Goal: Navigation & Orientation: Find specific page/section

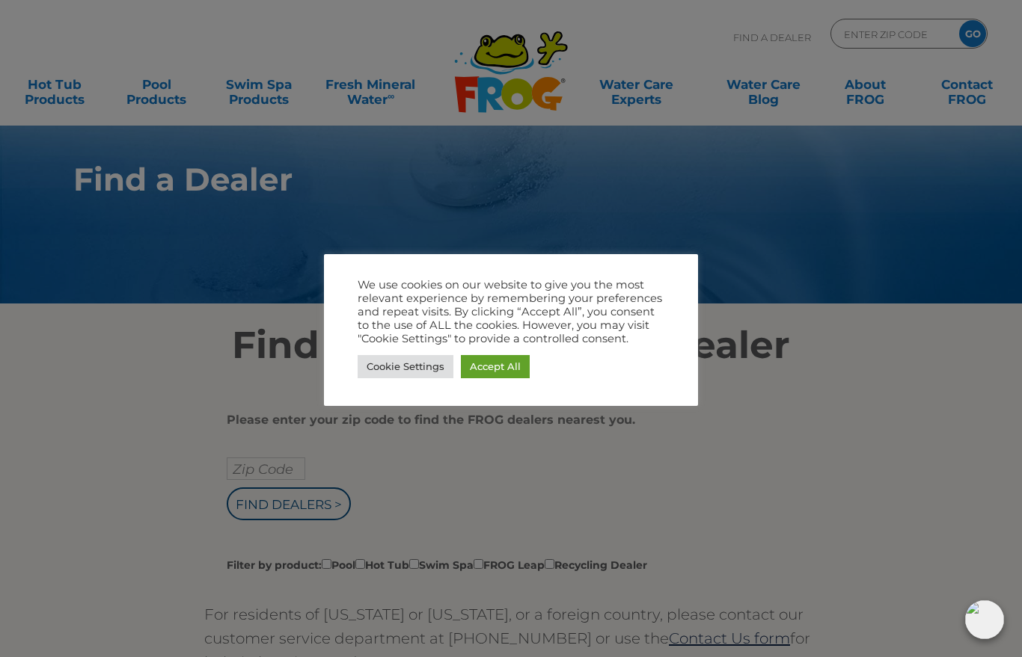
click at [499, 378] on link "Accept All" at bounding box center [495, 366] width 69 height 23
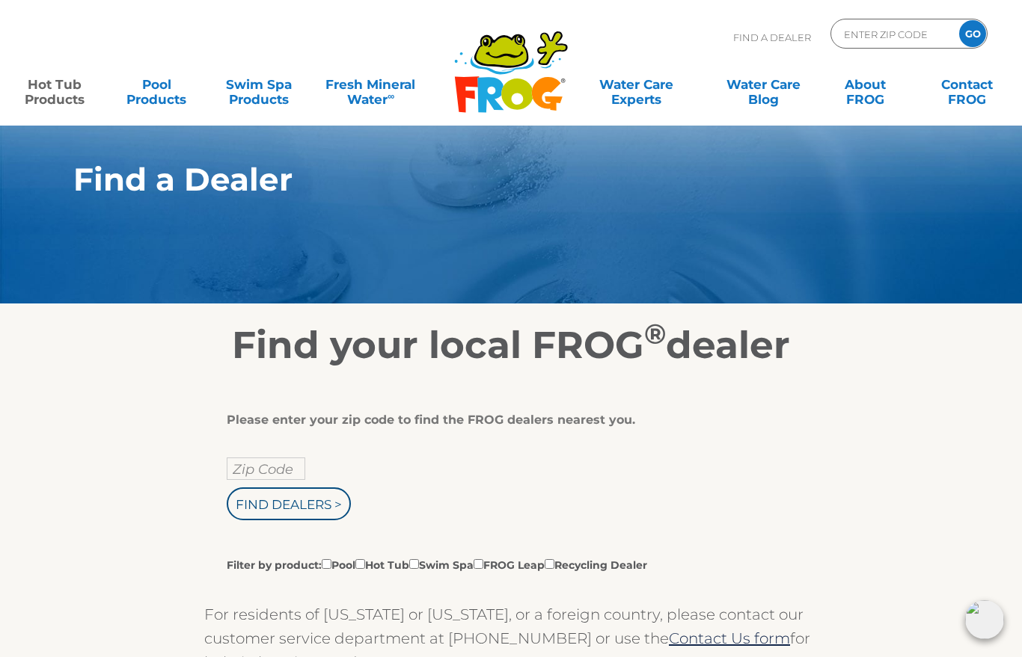
click at [71, 99] on link "Hot Tub Products" at bounding box center [54, 85] width 79 height 30
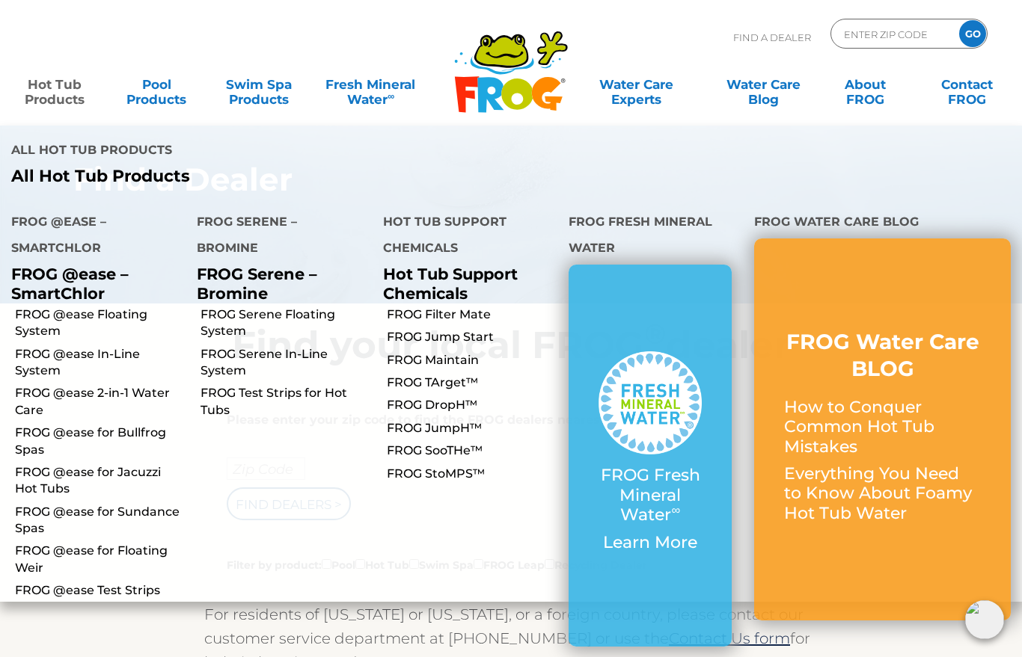
click at [901, 33] on input "ENTER ZIP CODE" at bounding box center [892, 34] width 101 height 22
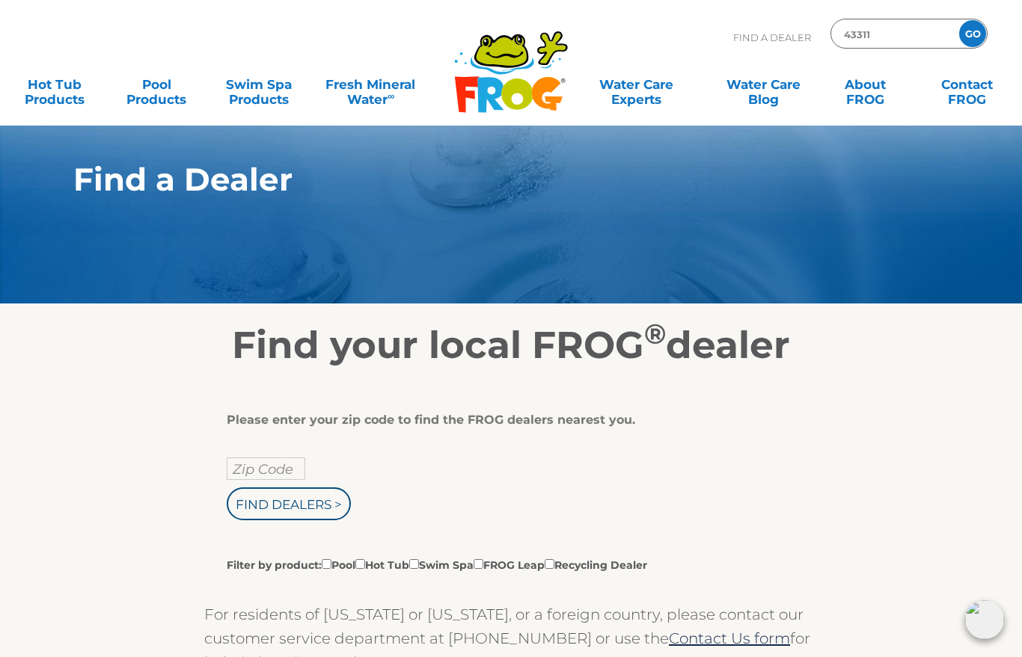
type input "43311"
click at [968, 46] on input "GO" at bounding box center [972, 33] width 27 height 27
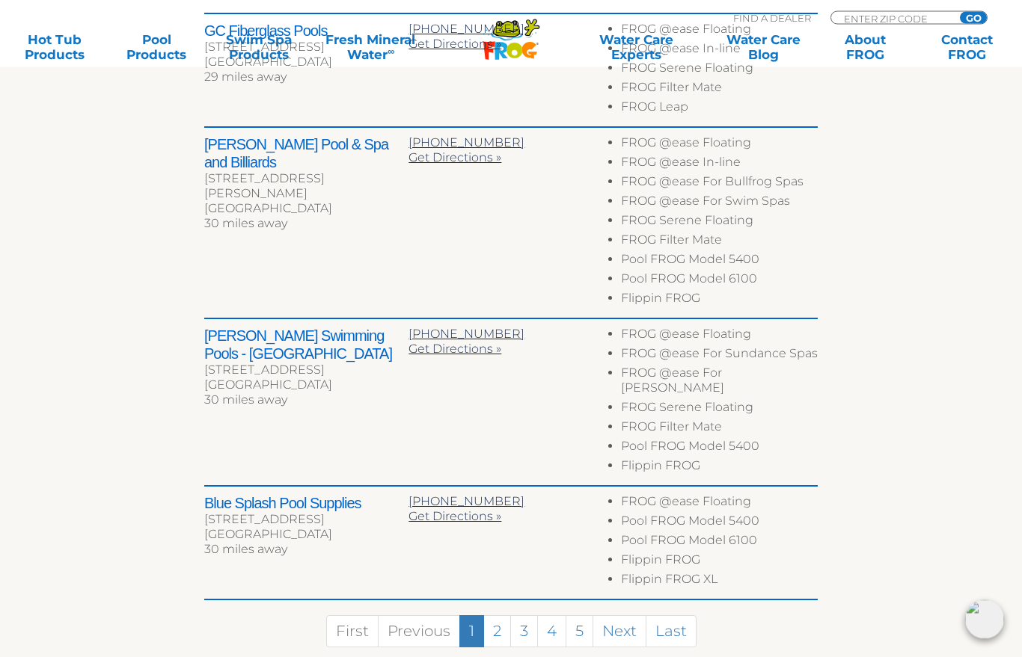
scroll to position [880, 0]
click at [499, 616] on link "2" at bounding box center [497, 632] width 28 height 32
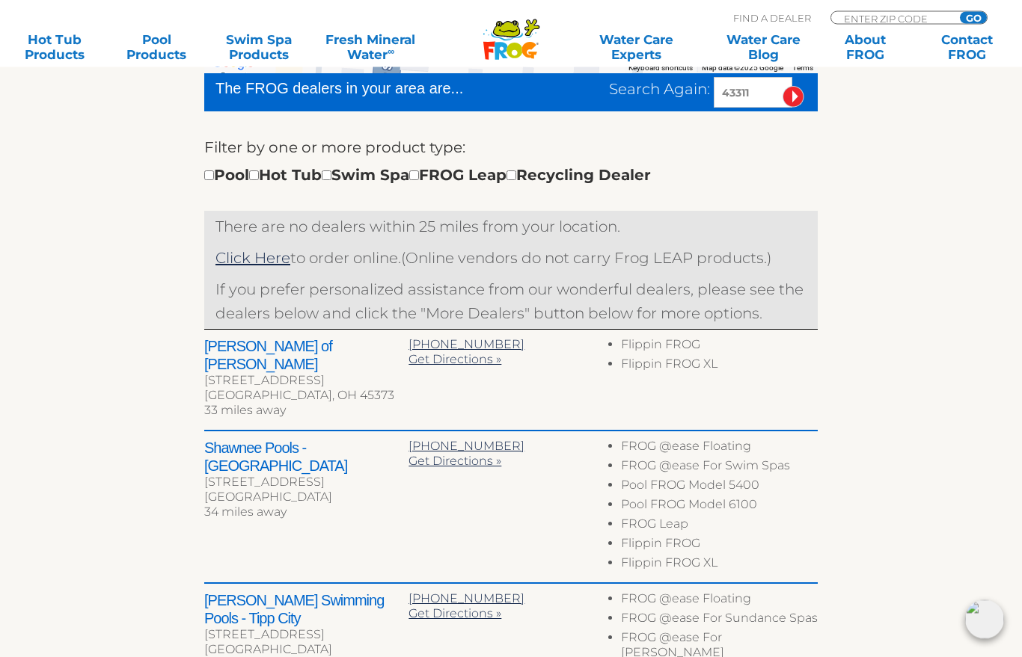
scroll to position [444, 0]
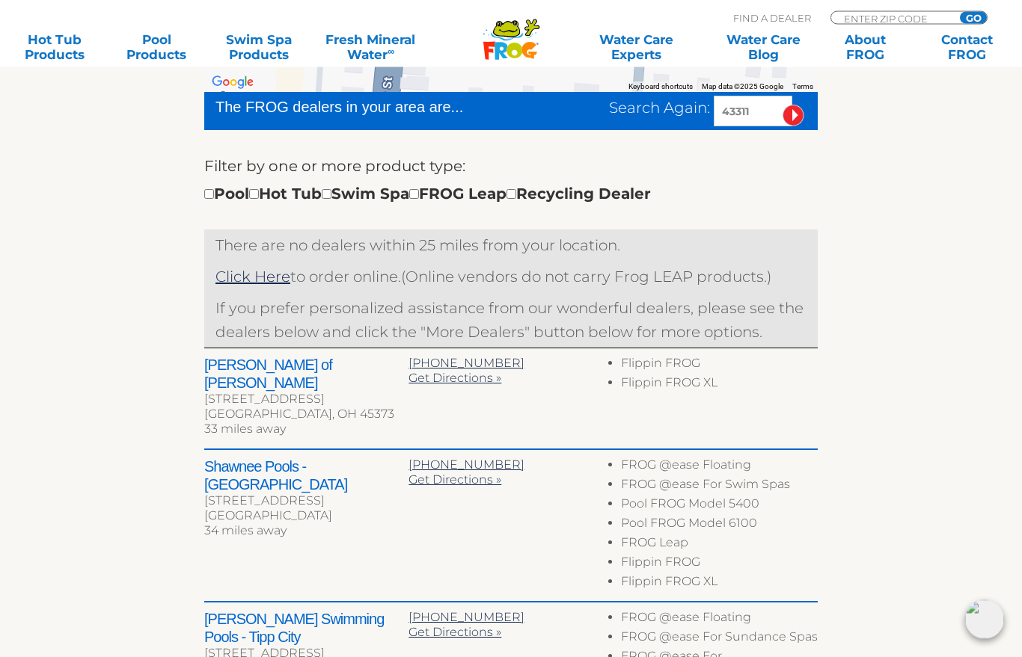
click at [259, 199] on input "checkbox" at bounding box center [254, 195] width 10 height 10
checkbox input "true"
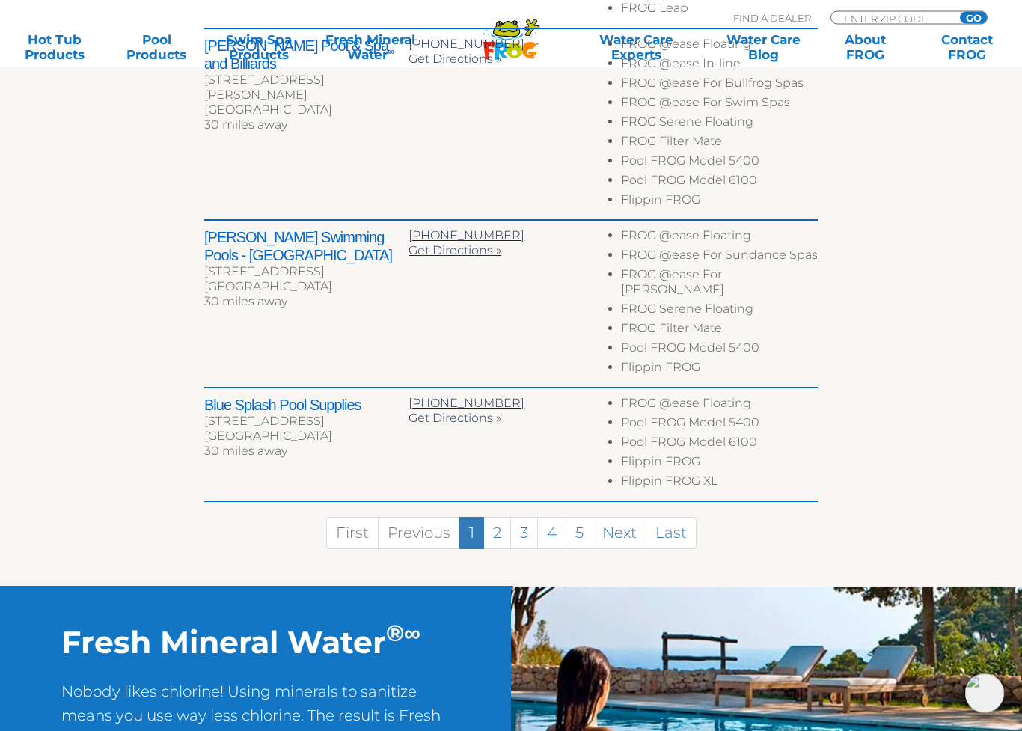
scroll to position [979, 0]
click at [499, 520] on link "2" at bounding box center [497, 533] width 28 height 32
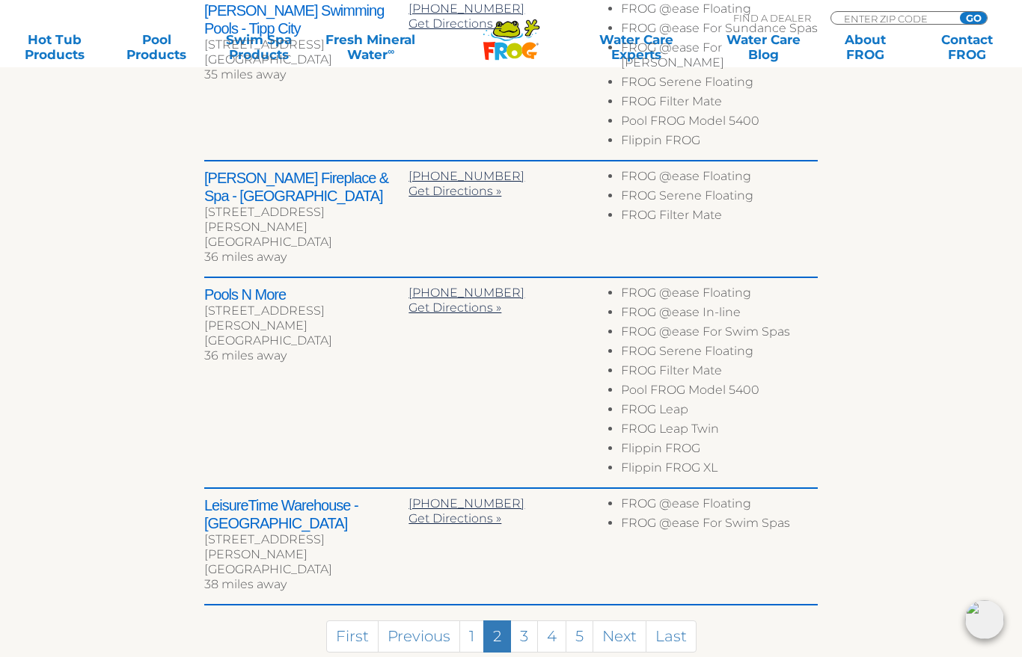
scroll to position [951, 0]
click at [527, 622] on link "3" at bounding box center [524, 638] width 28 height 32
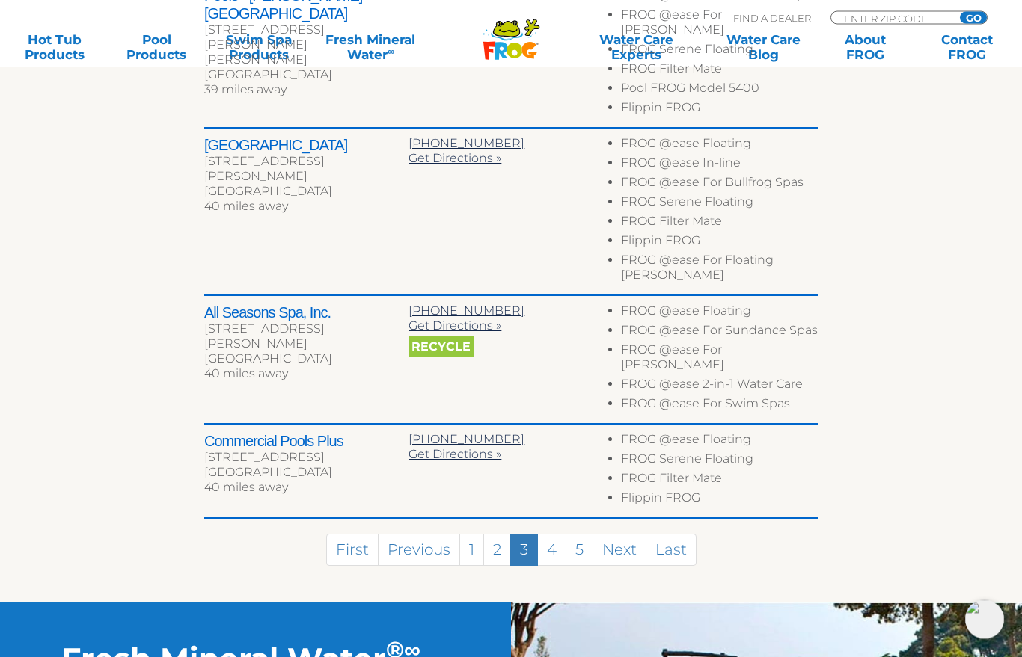
scroll to position [926, 0]
click at [553, 534] on link "4" at bounding box center [551, 550] width 29 height 32
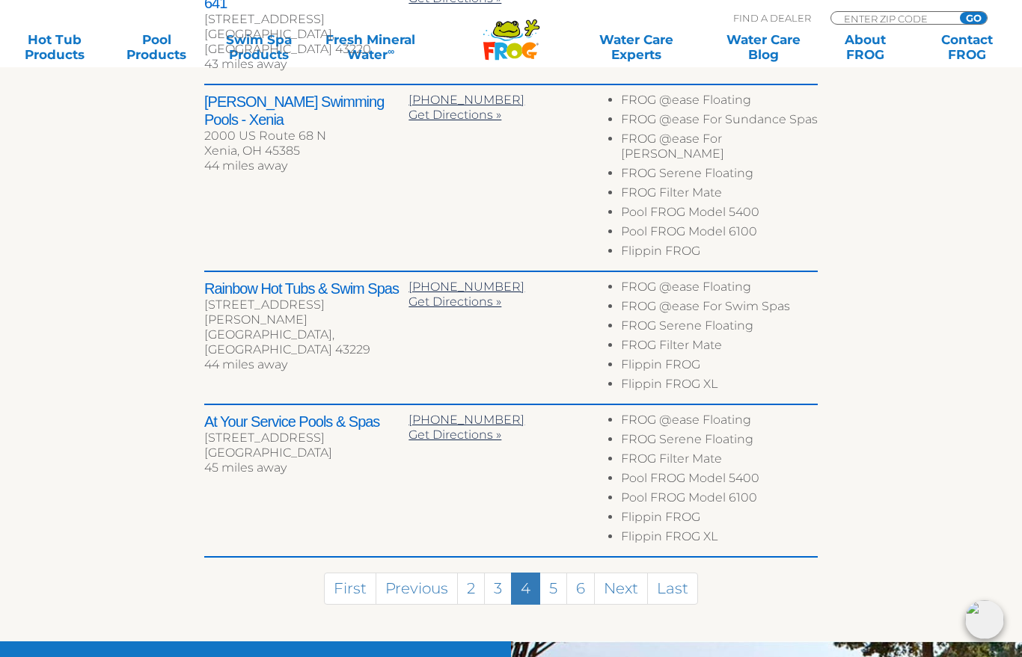
click at [553, 573] on link "5" at bounding box center [553, 589] width 28 height 32
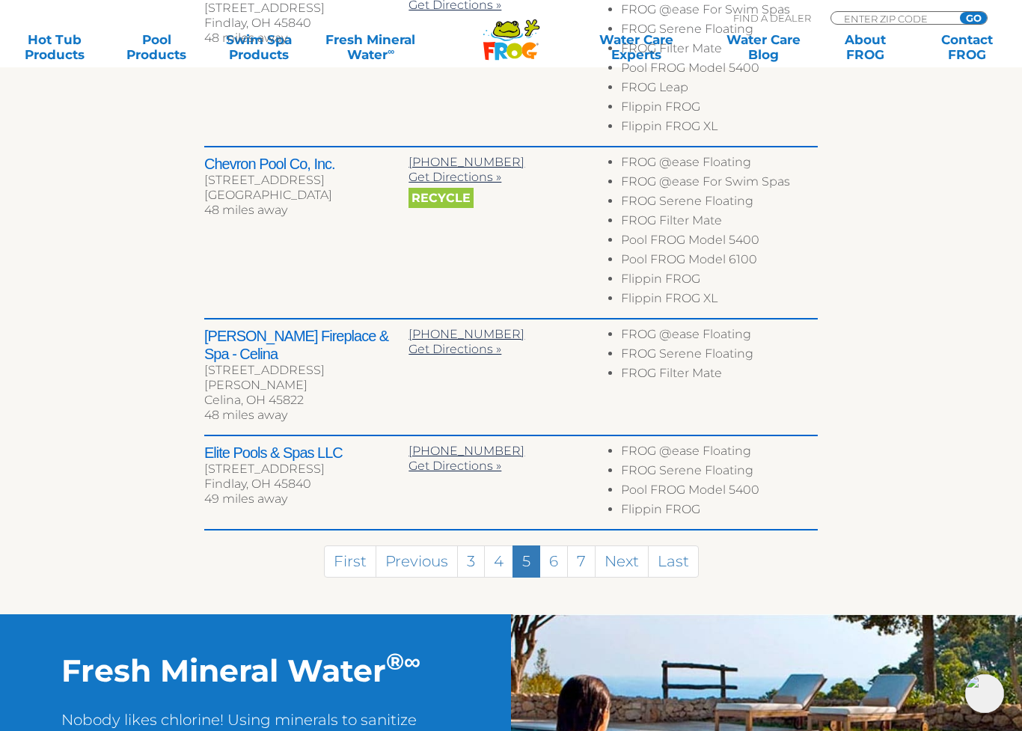
scroll to position [989, 0]
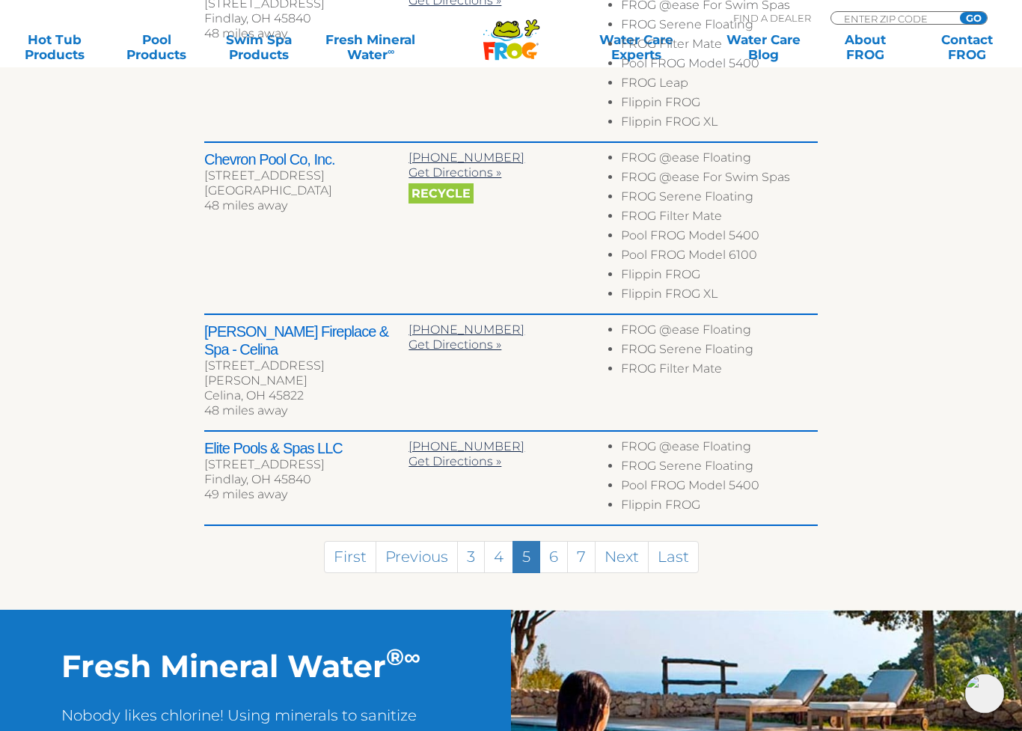
click at [556, 541] on link "6" at bounding box center [553, 557] width 28 height 32
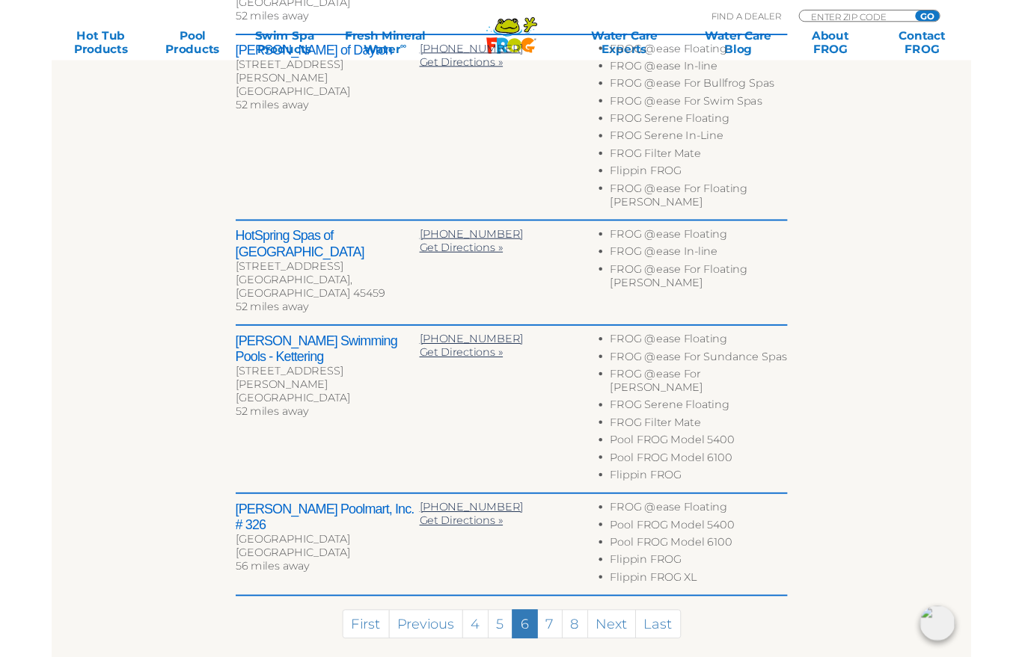
scroll to position [868, 0]
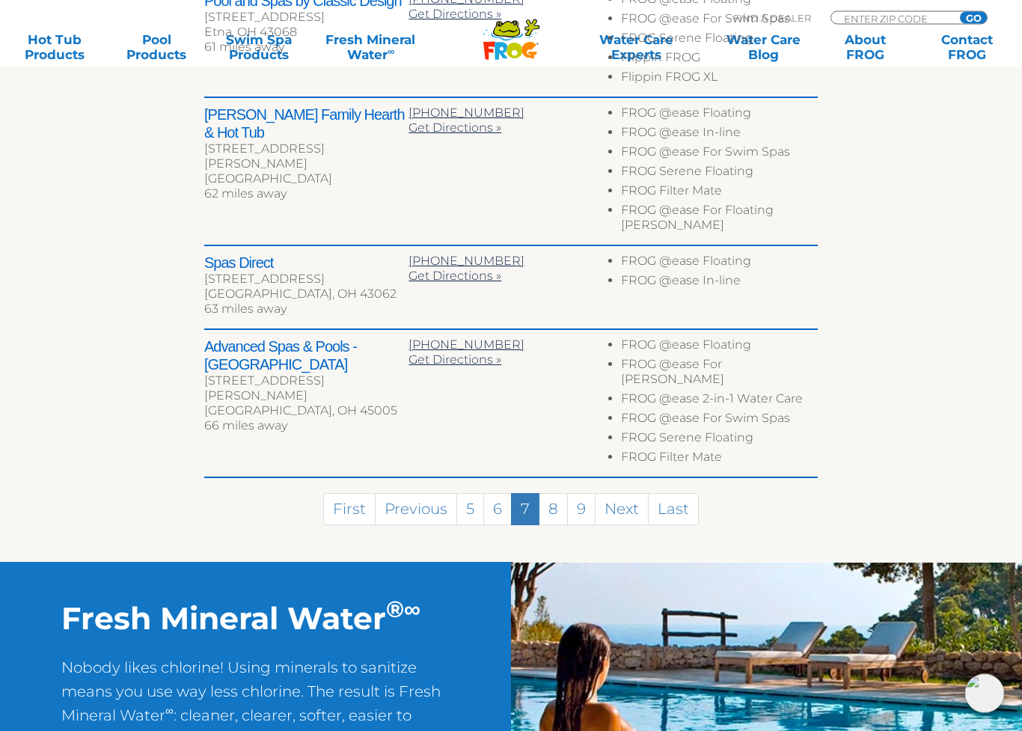
scroll to position [942, 0]
click at [556, 493] on link "8" at bounding box center [552, 509] width 29 height 32
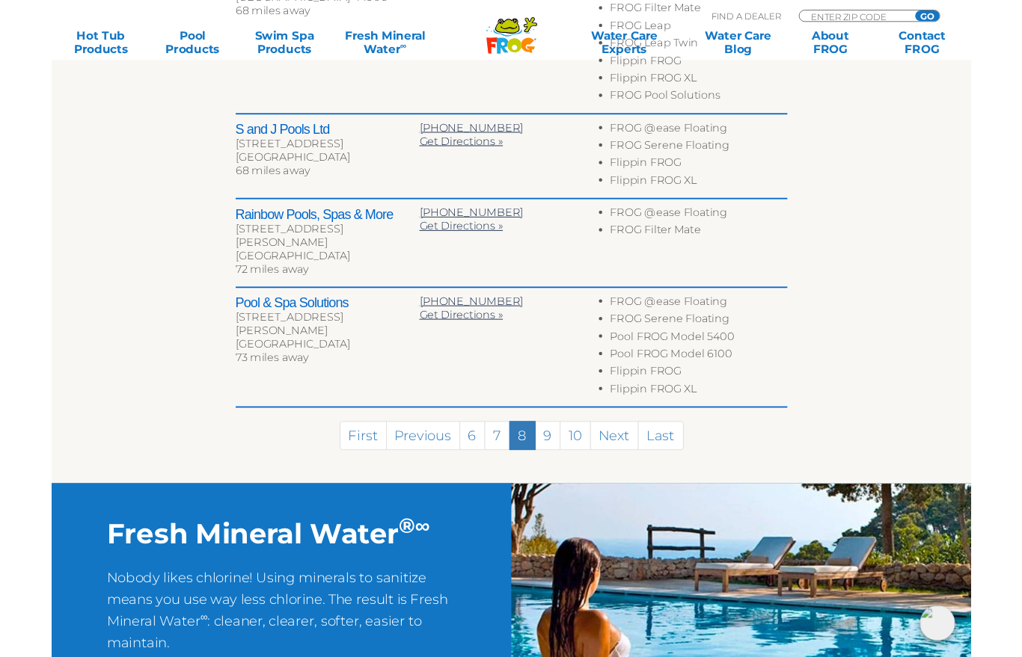
scroll to position [989, 0]
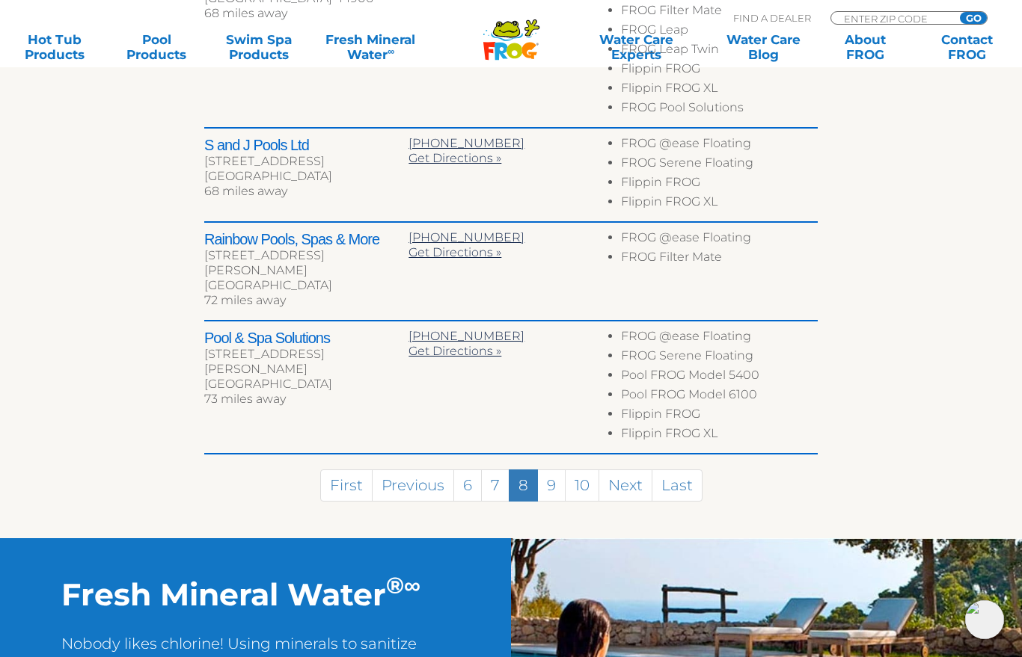
click at [556, 478] on link "9" at bounding box center [551, 486] width 28 height 32
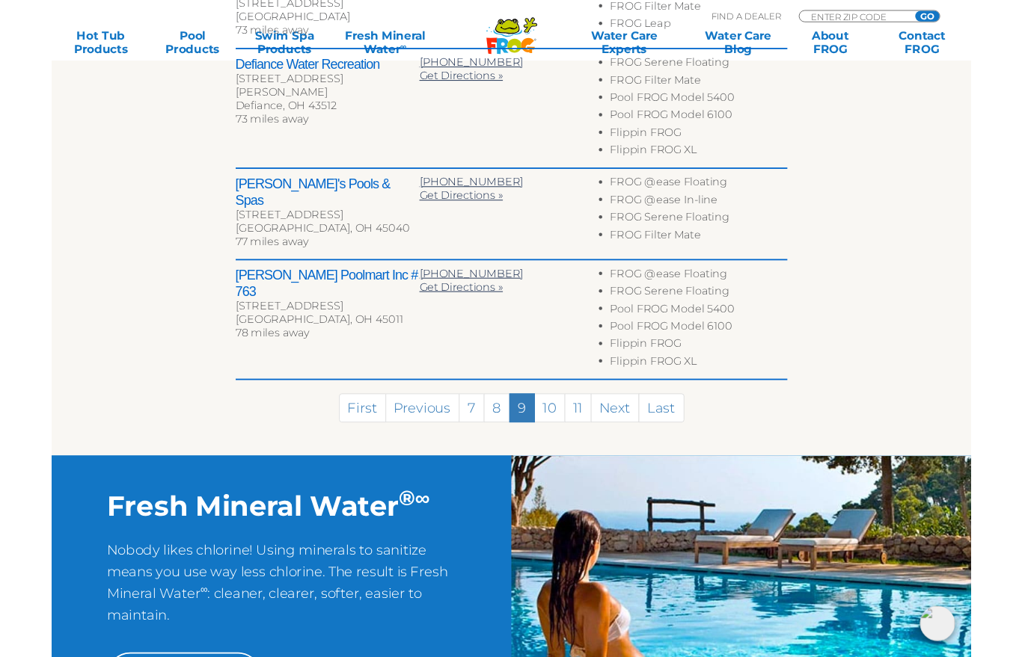
scroll to position [926, 0]
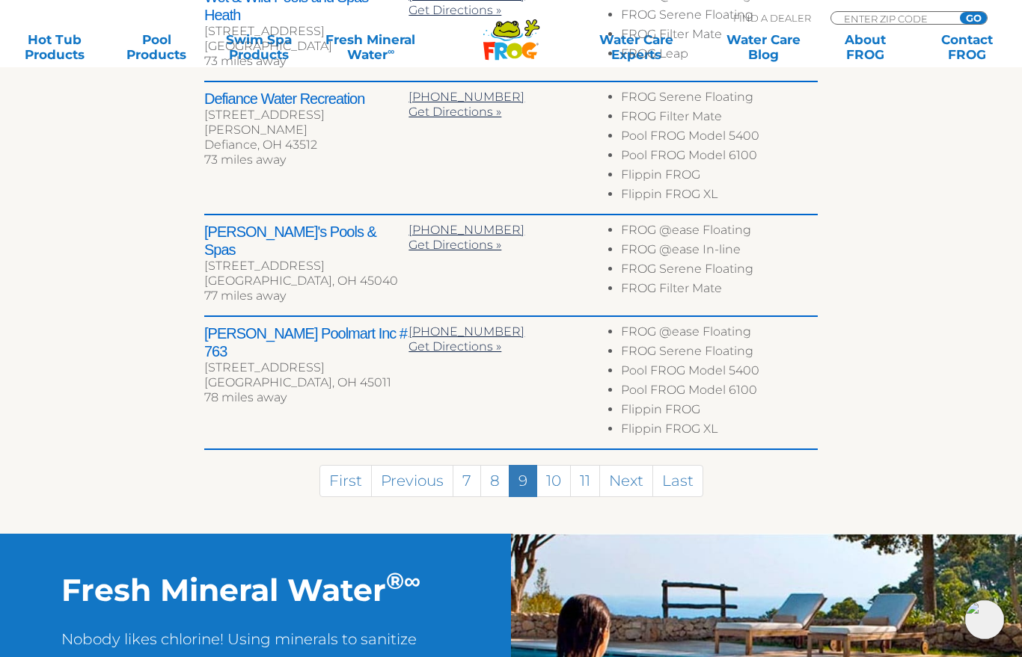
click at [554, 478] on link "10" at bounding box center [553, 481] width 34 height 32
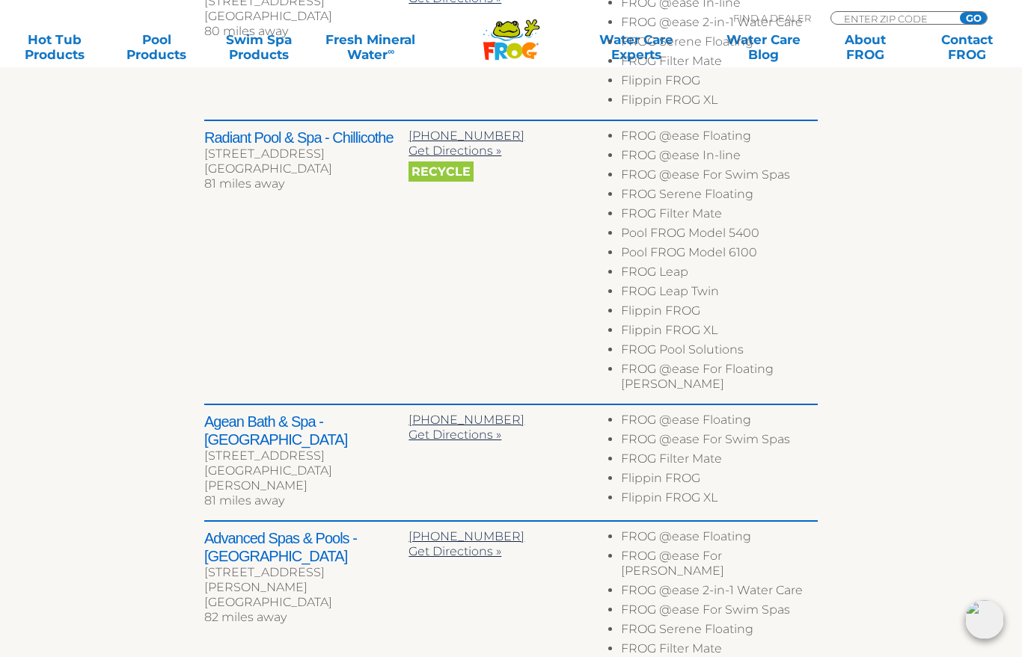
click at [776, 481] on div "Agean [GEOGRAPHIC_DATA] - [GEOGRAPHIC_DATA] [STREET_ADDRESS][PERSON_NAME] 81 mi…" at bounding box center [510, 463] width 613 height 117
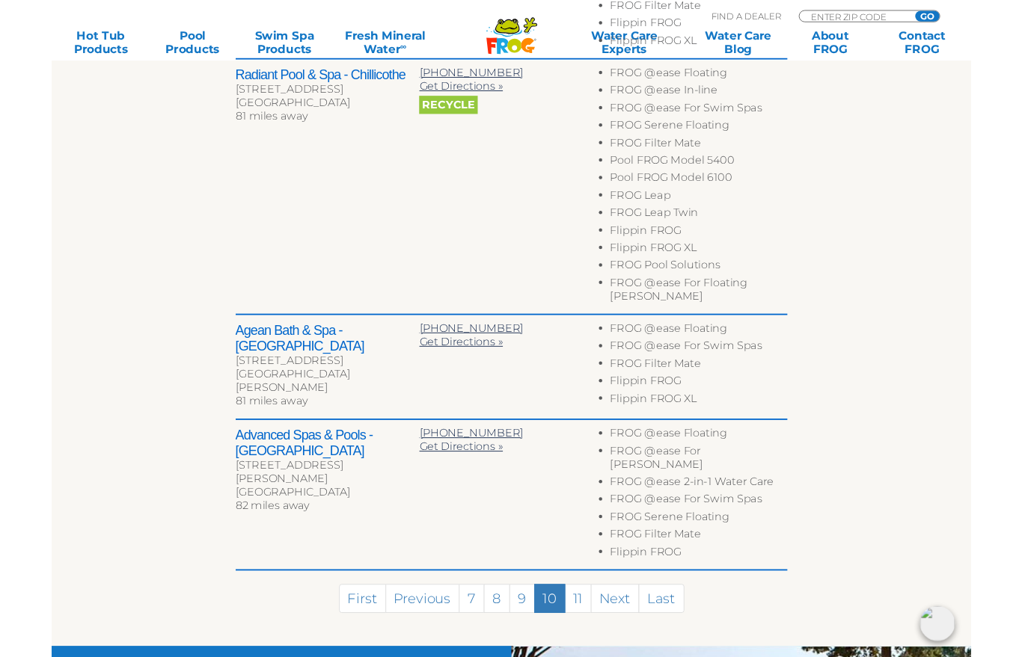
scroll to position [981, 0]
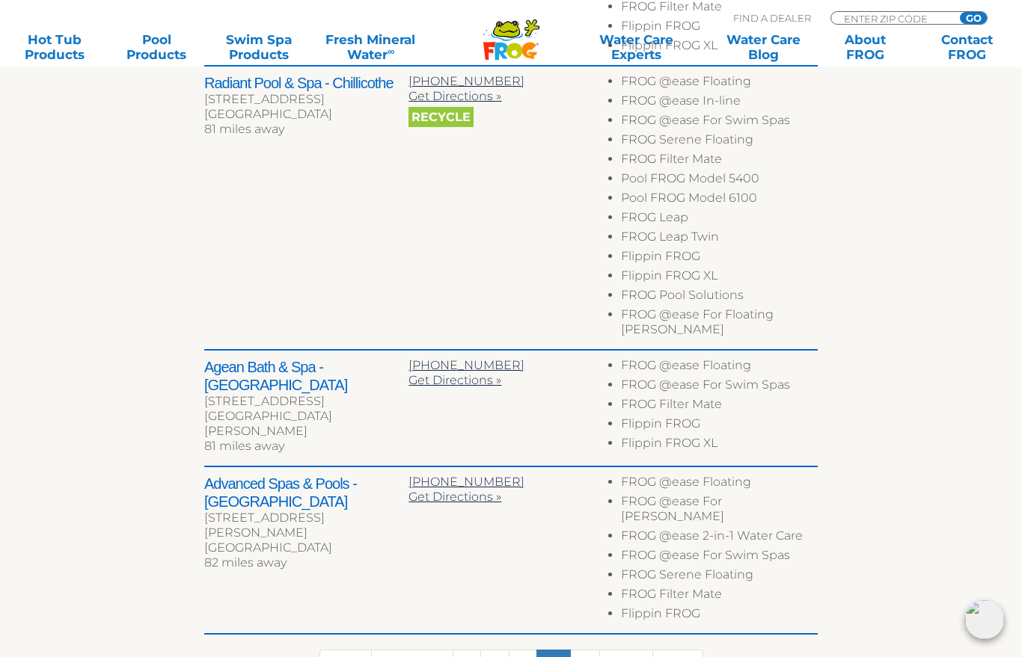
click at [586, 650] on link "11" at bounding box center [585, 666] width 30 height 32
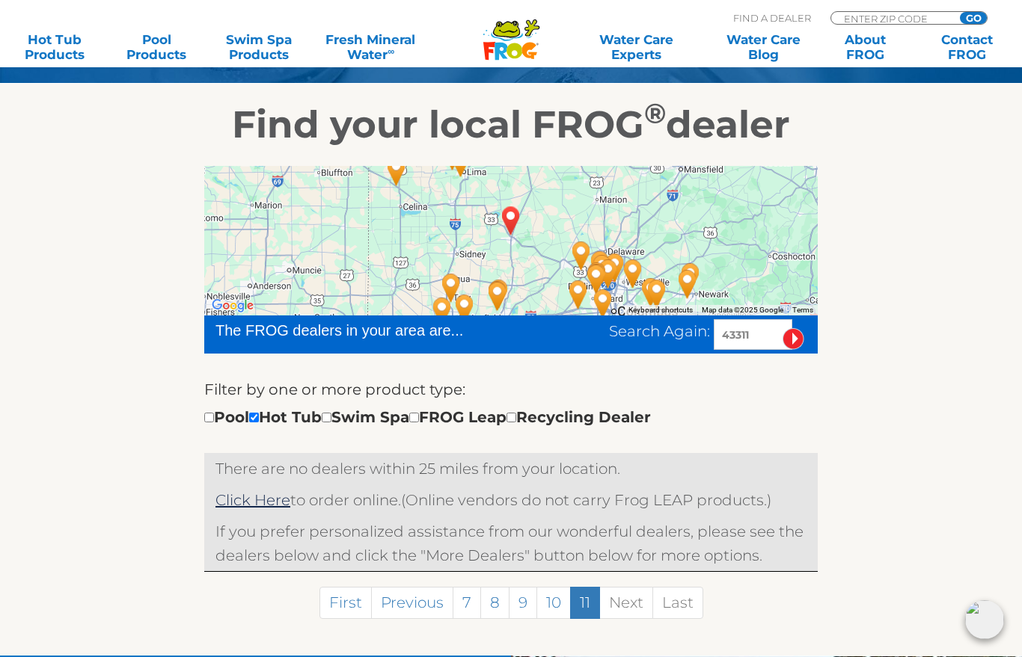
scroll to position [217, 0]
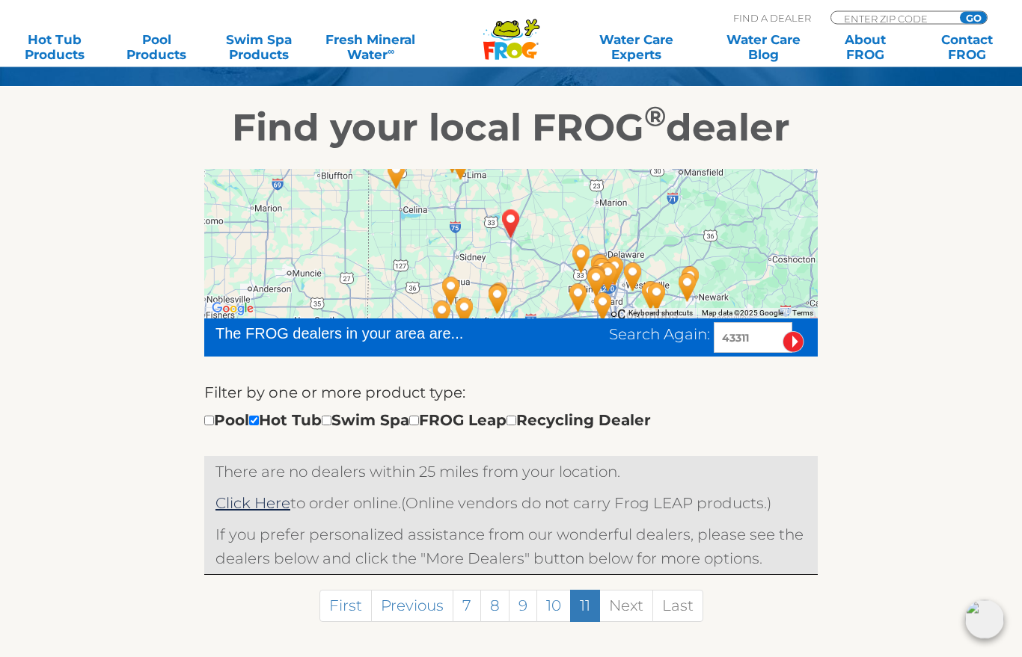
click at [266, 512] on link "Click Here" at bounding box center [252, 504] width 75 height 18
